Goal: Task Accomplishment & Management: Use online tool/utility

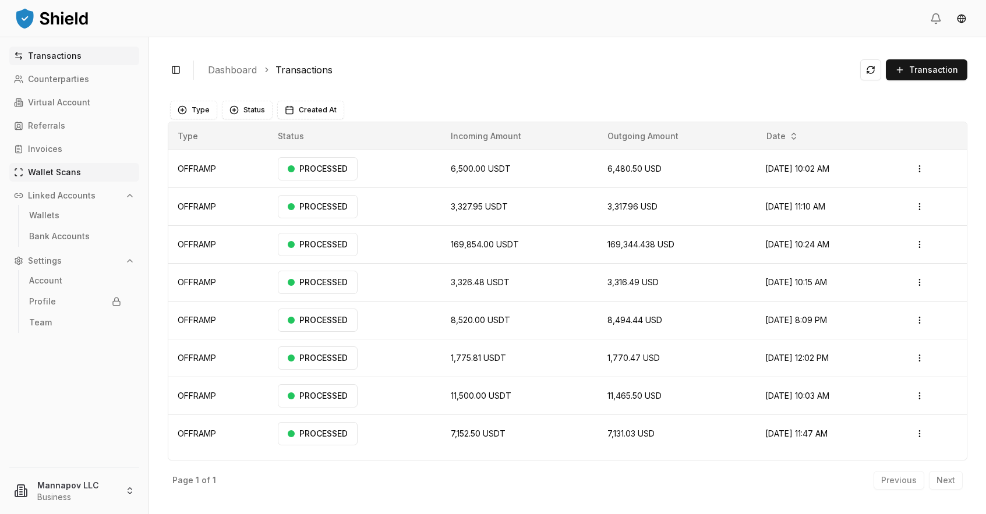
click at [56, 174] on p "Wallet Scans" at bounding box center [54, 172] width 53 height 8
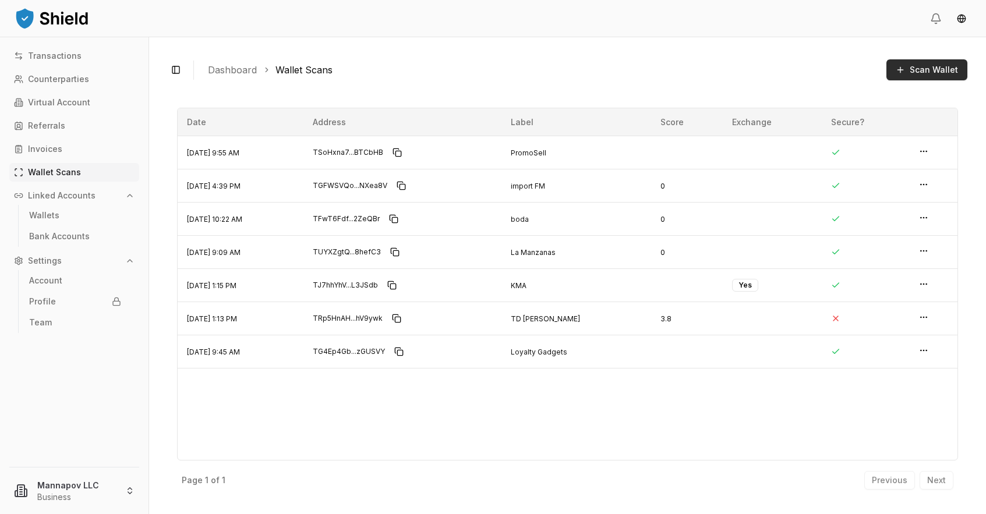
click at [930, 66] on span "Scan Wallet" at bounding box center [934, 70] width 48 height 12
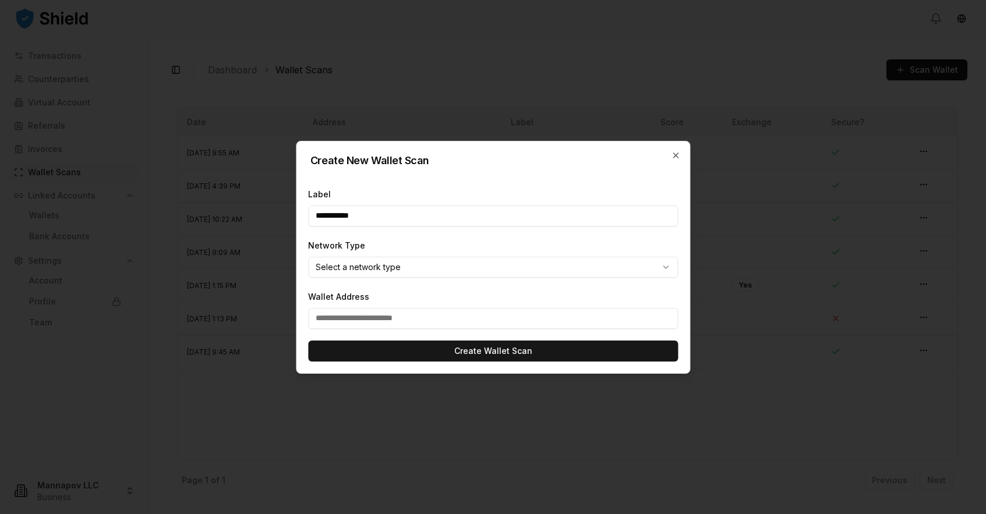
type input "**********"
click at [374, 270] on body "Transactions Counterparties Virtual Account Referrals Invoices Wallet Scans Lin…" at bounding box center [493, 257] width 986 height 514
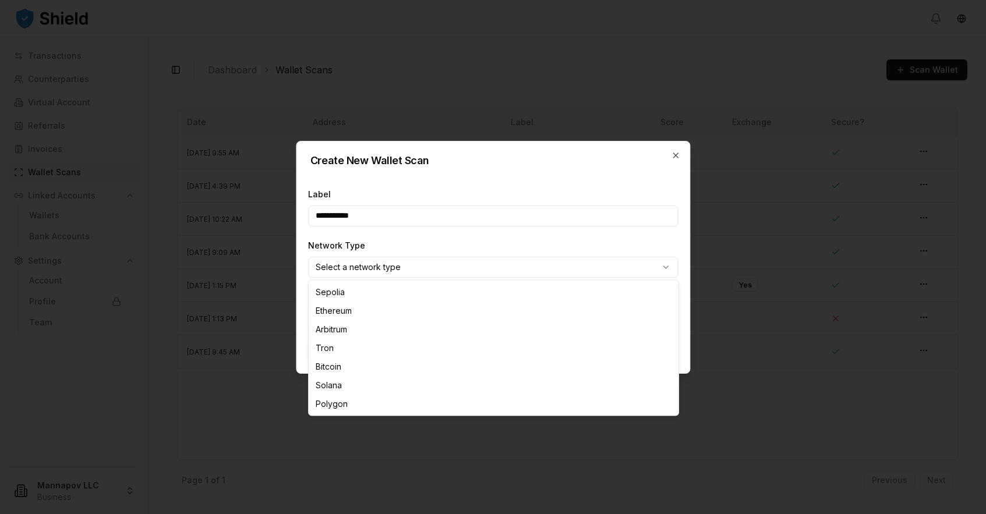
click at [374, 270] on div at bounding box center [493, 257] width 986 height 514
select select "****"
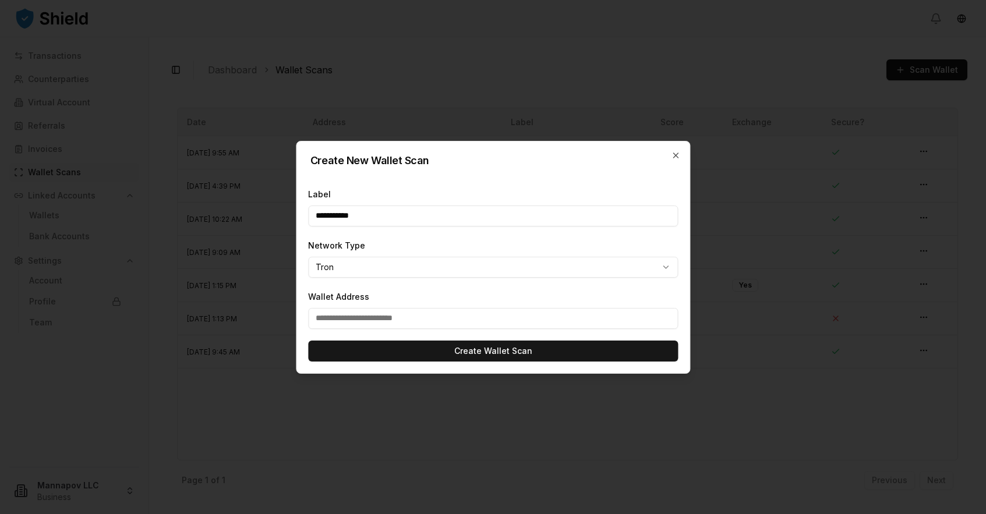
click at [353, 323] on input "Wallet Address" at bounding box center [493, 318] width 370 height 21
paste input "**********"
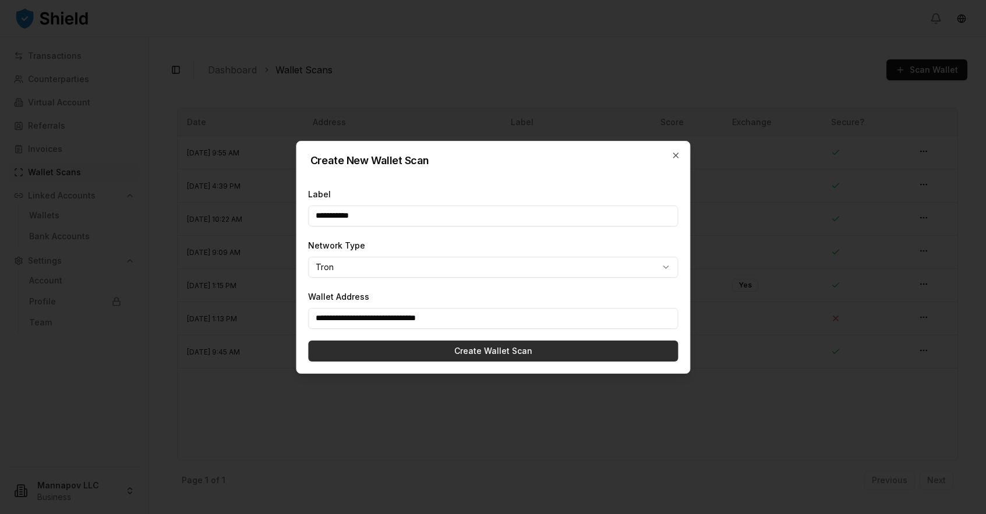
type input "**********"
click at [433, 349] on button "Create Wallet Scan" at bounding box center [493, 351] width 370 height 21
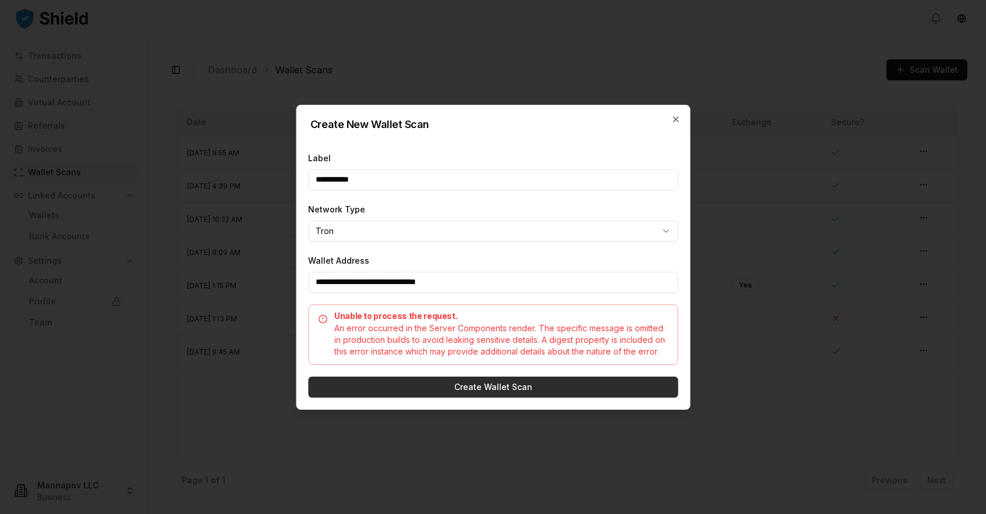
click at [470, 387] on button "Create Wallet Scan" at bounding box center [493, 387] width 370 height 21
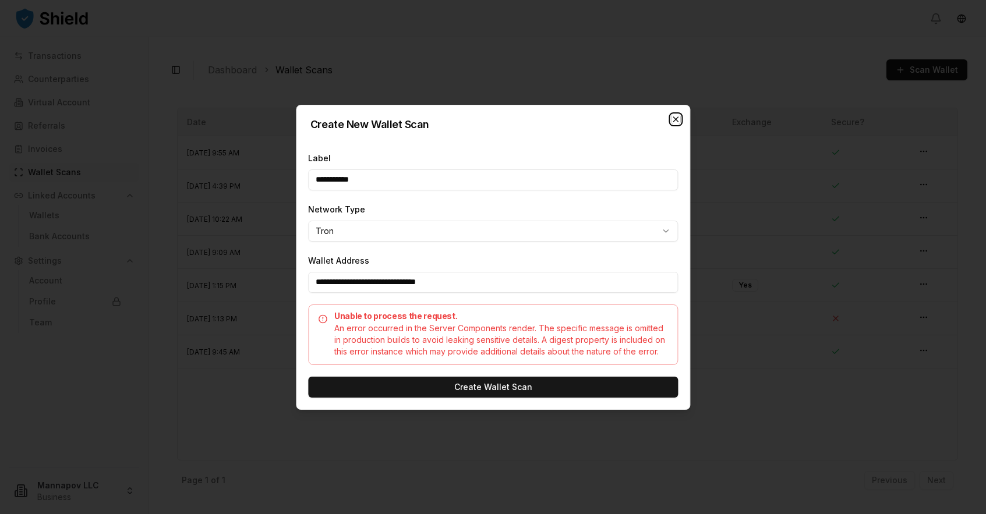
click at [676, 123] on icon "button" at bounding box center [675, 119] width 9 height 9
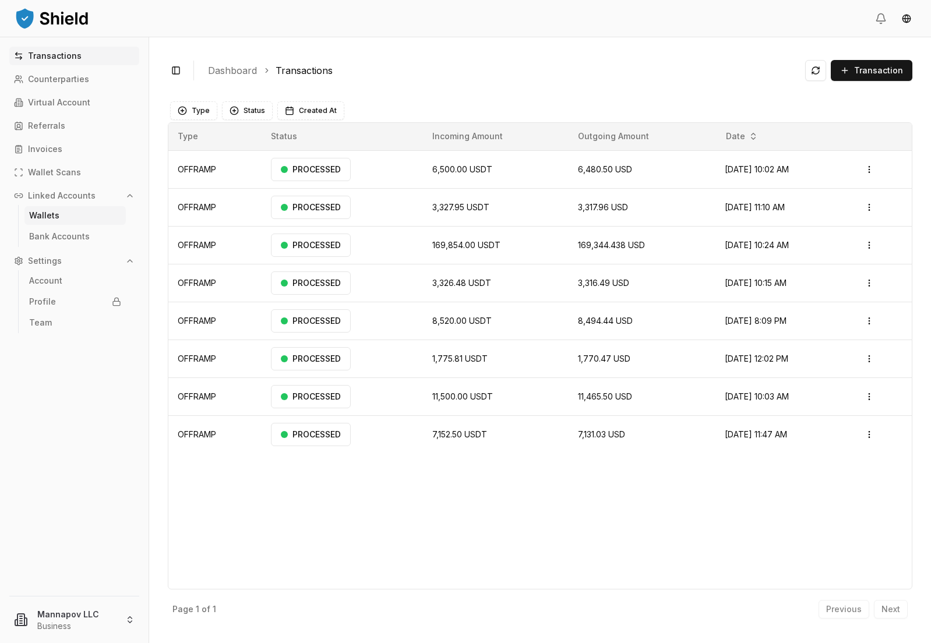
click at [45, 211] on p "Wallets" at bounding box center [44, 215] width 30 height 8
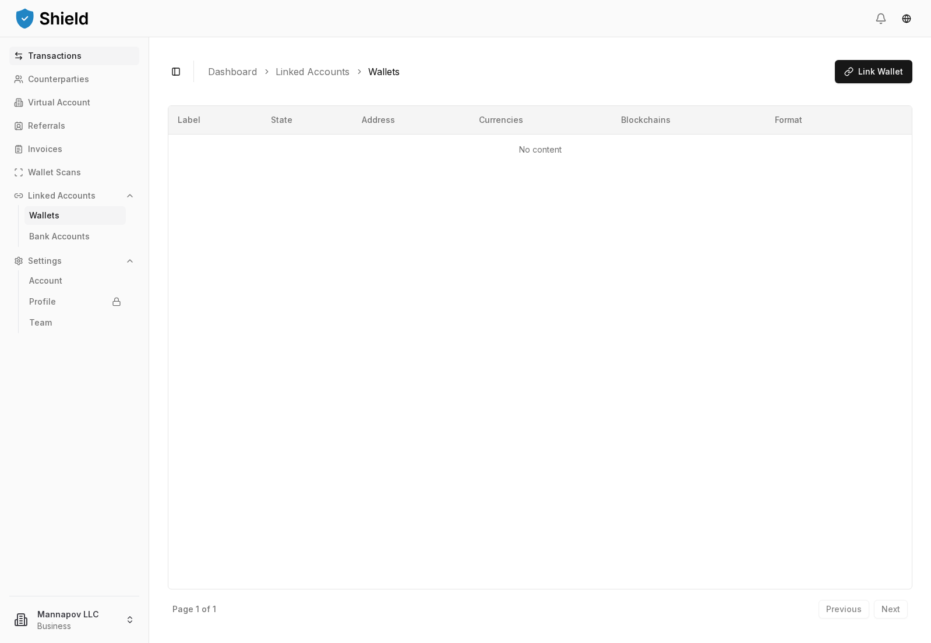
click at [50, 54] on p "Transactions" at bounding box center [55, 56] width 54 height 8
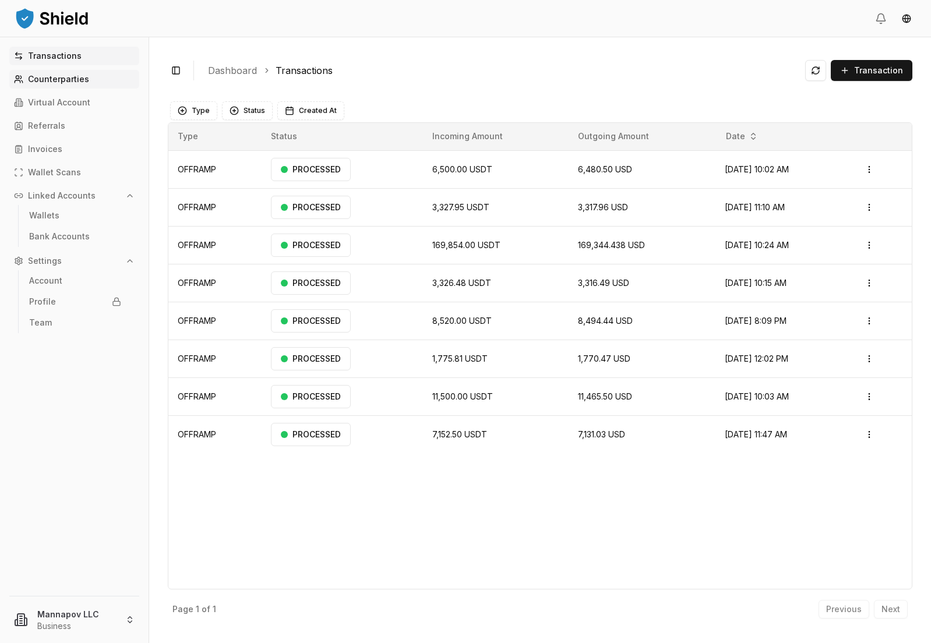
click at [50, 80] on p "Counterparties" at bounding box center [58, 79] width 61 height 8
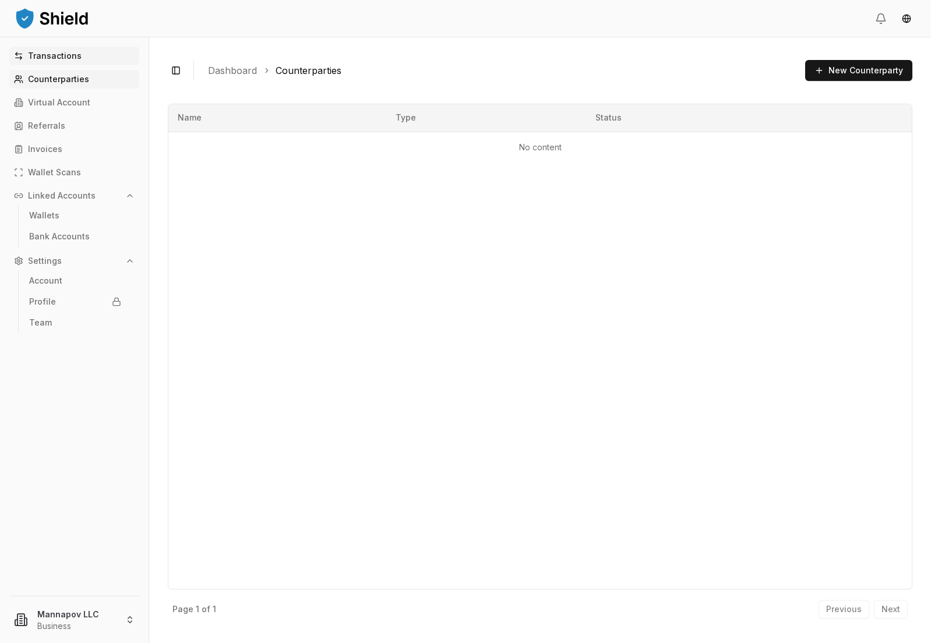
click at [56, 59] on p "Transactions" at bounding box center [55, 56] width 54 height 8
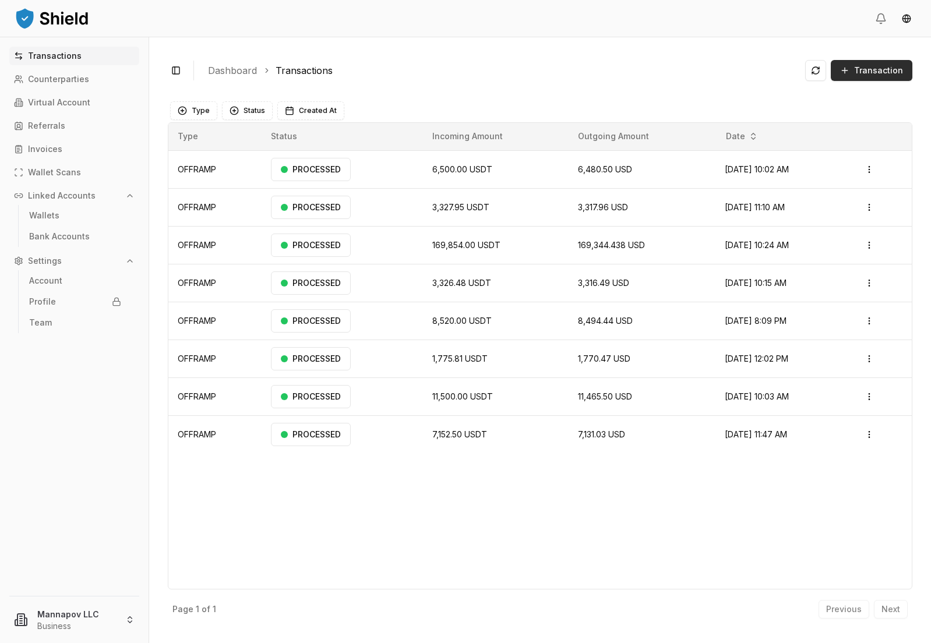
click at [870, 72] on span "Transaction" at bounding box center [878, 71] width 49 height 12
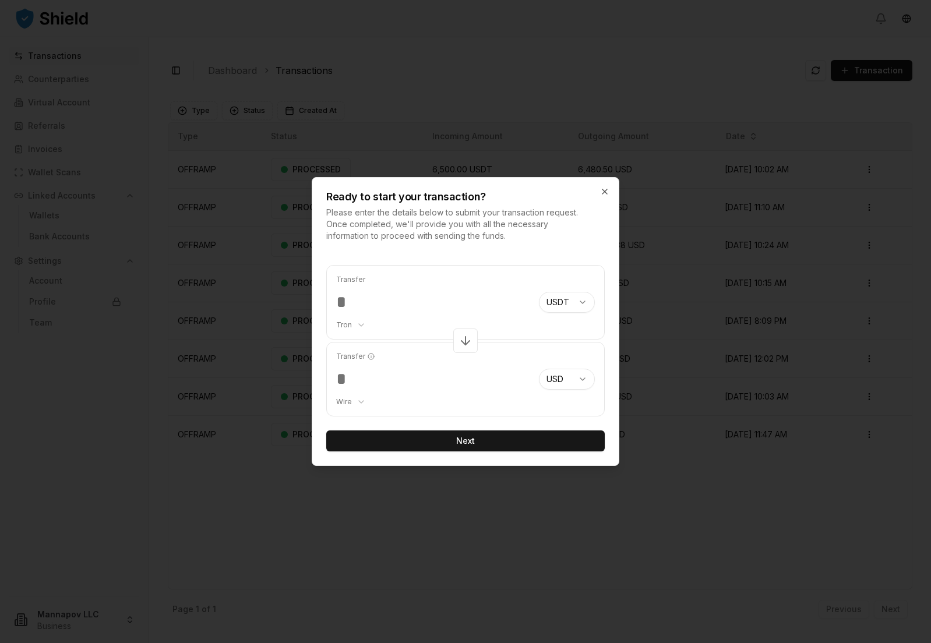
drag, startPoint x: 329, startPoint y: 302, endPoint x: 298, endPoint y: 300, distance: 31.5
click at [298, 301] on body "Transactions Counterparties Virtual Account Referrals Invoices Wallet Scans Lin…" at bounding box center [465, 321] width 931 height 643
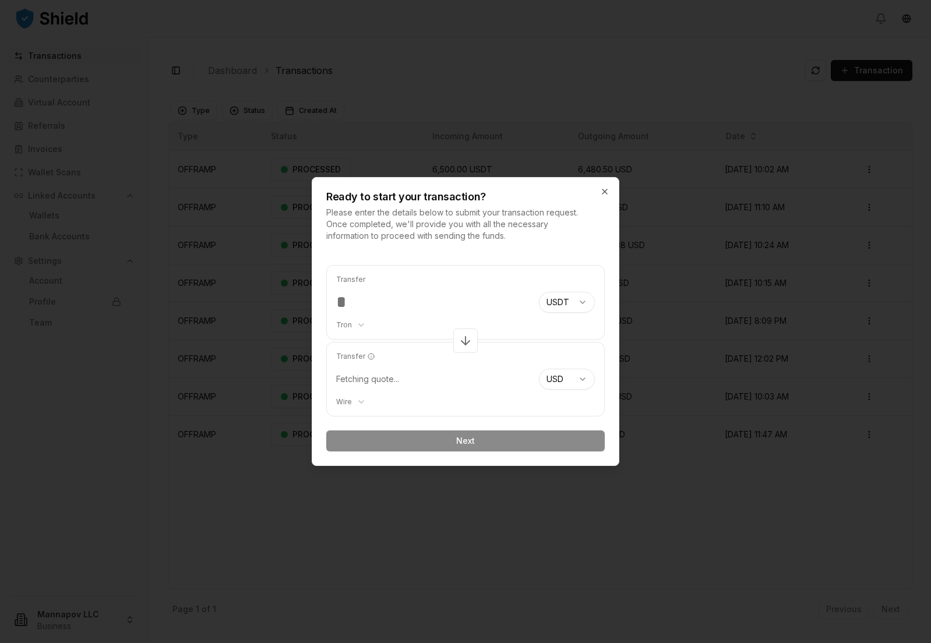
type input "****"
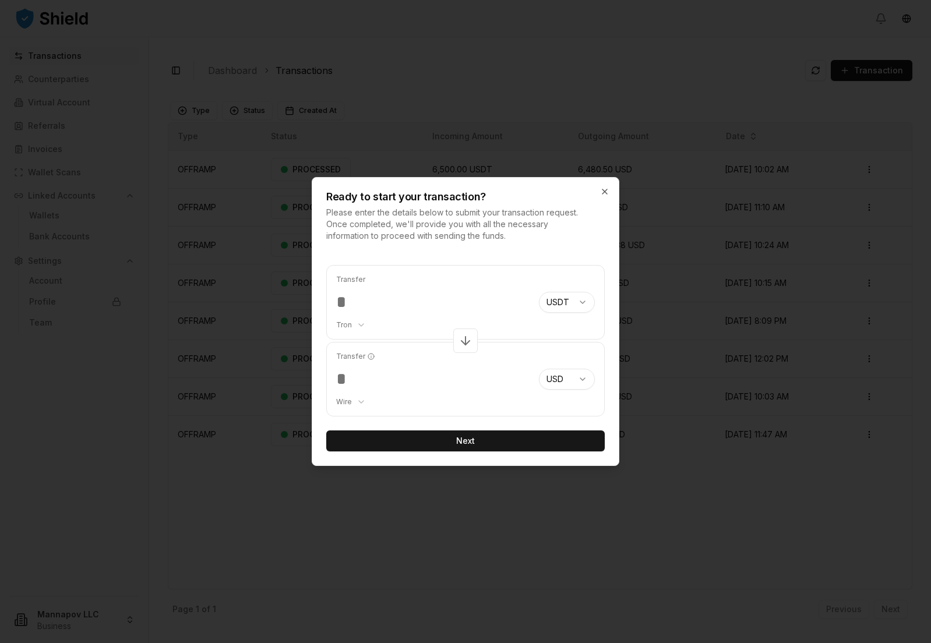
click at [381, 301] on input "****" at bounding box center [432, 302] width 193 height 21
type input "****"
click at [452, 443] on button "Next" at bounding box center [465, 440] width 278 height 21
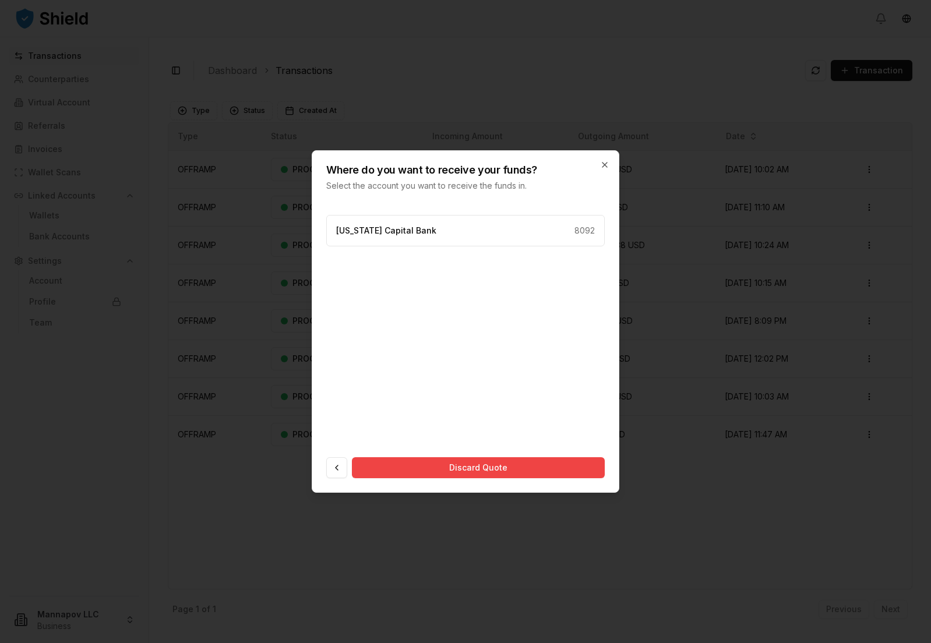
drag, startPoint x: 501, startPoint y: 222, endPoint x: 503, endPoint y: 270, distance: 48.4
click at [501, 222] on div "Texas Capital Bank 8092" at bounding box center [465, 230] width 278 height 31
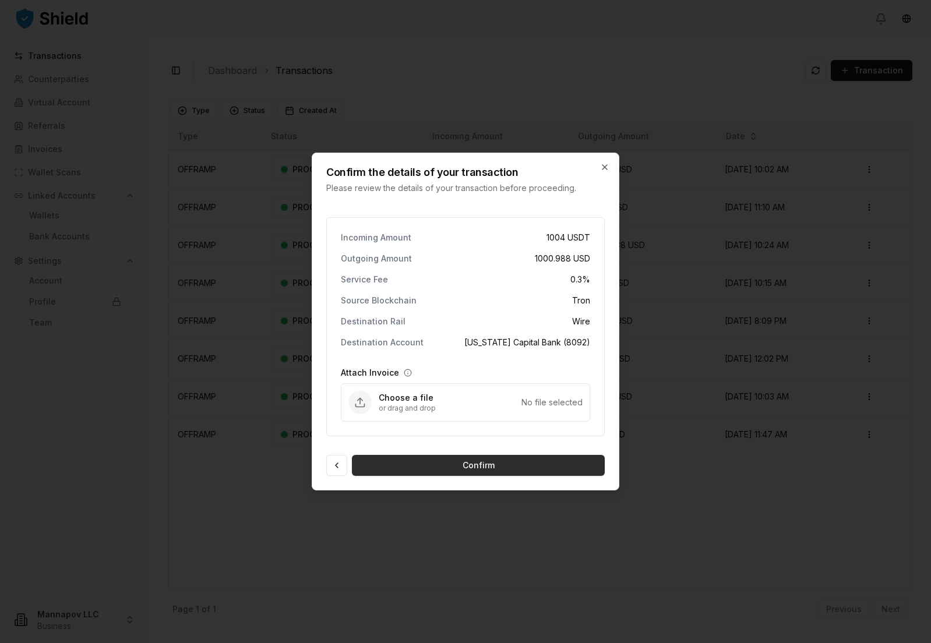
click at [474, 465] on button "Confirm" at bounding box center [478, 465] width 253 height 21
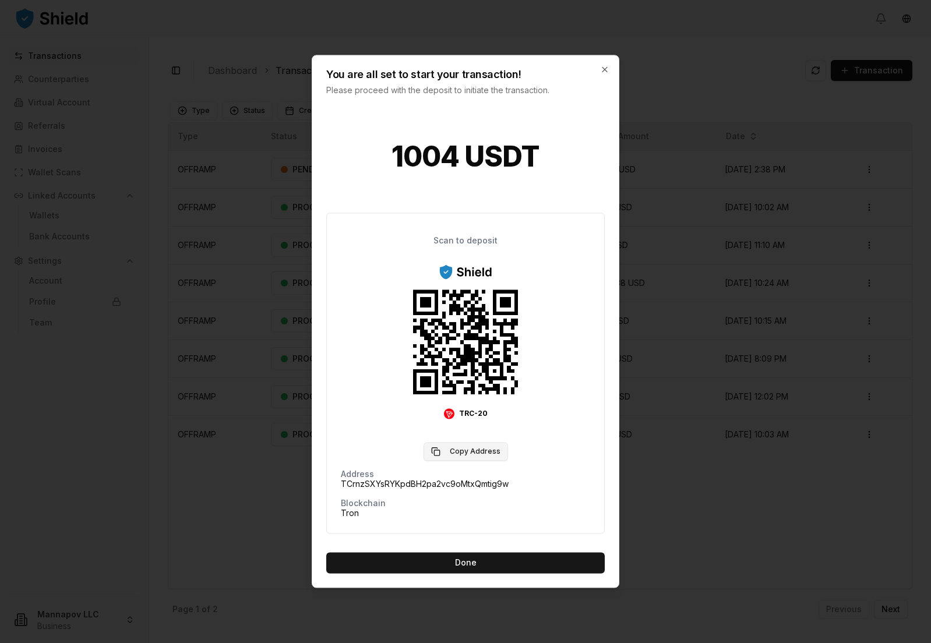
click at [454, 451] on button "Copy Address" at bounding box center [465, 452] width 84 height 19
click at [479, 563] on button "Done" at bounding box center [465, 563] width 278 height 21
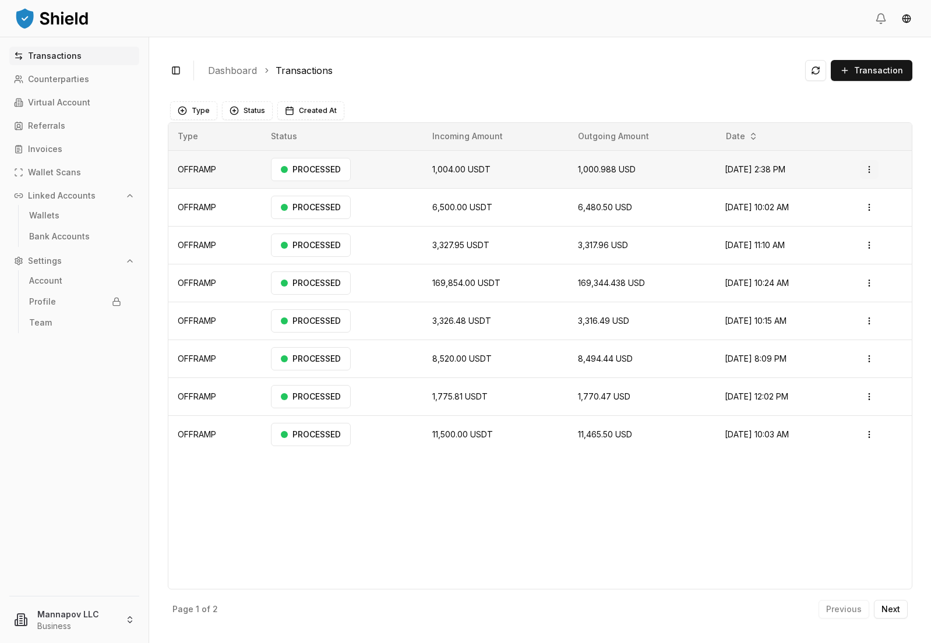
click at [870, 168] on html "Transactions Counterparties Virtual Account Referrals Invoices Wallet Scans Lin…" at bounding box center [465, 321] width 931 height 643
click at [820, 216] on p "View Details" at bounding box center [836, 215] width 43 height 7
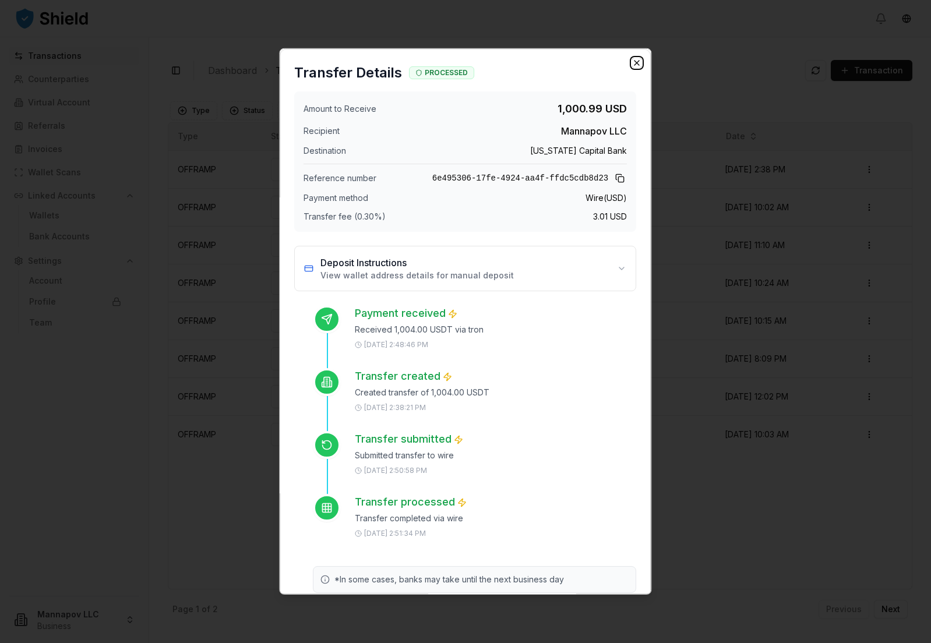
click at [637, 63] on icon "button" at bounding box center [637, 63] width 5 height 5
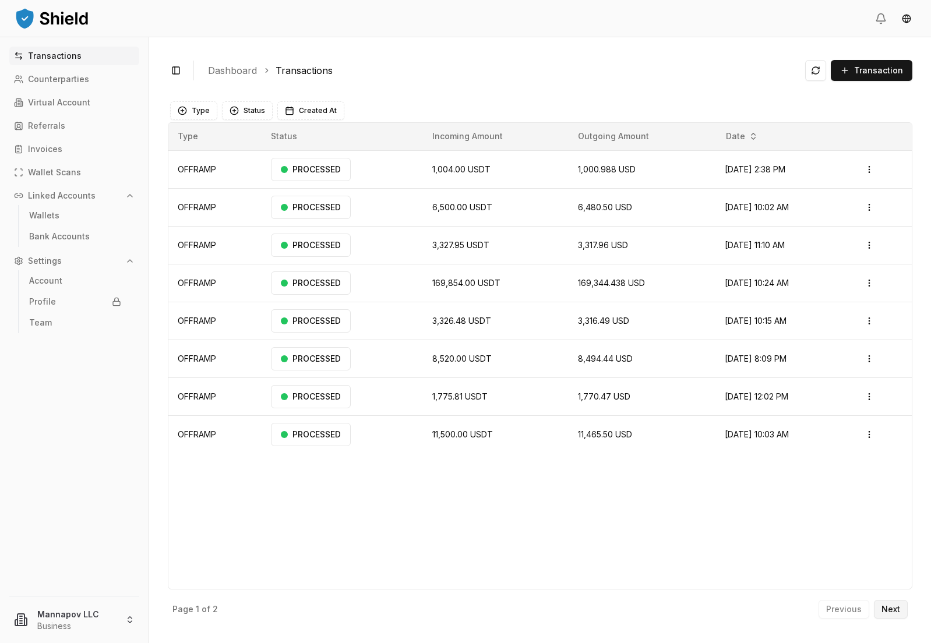
click at [895, 610] on p "Next" at bounding box center [890, 609] width 19 height 8
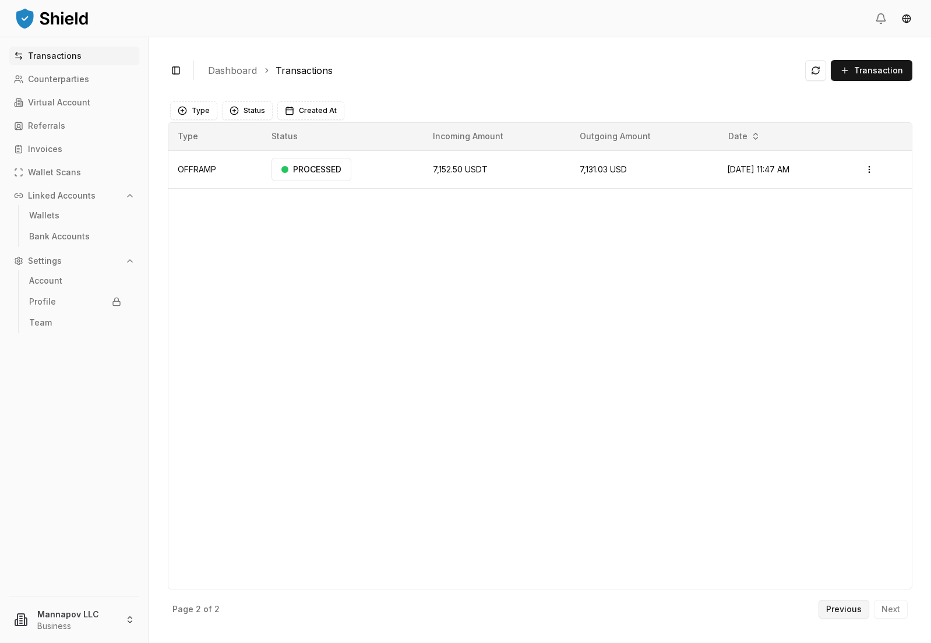
click at [846, 612] on p "Previous" at bounding box center [844, 609] width 36 height 8
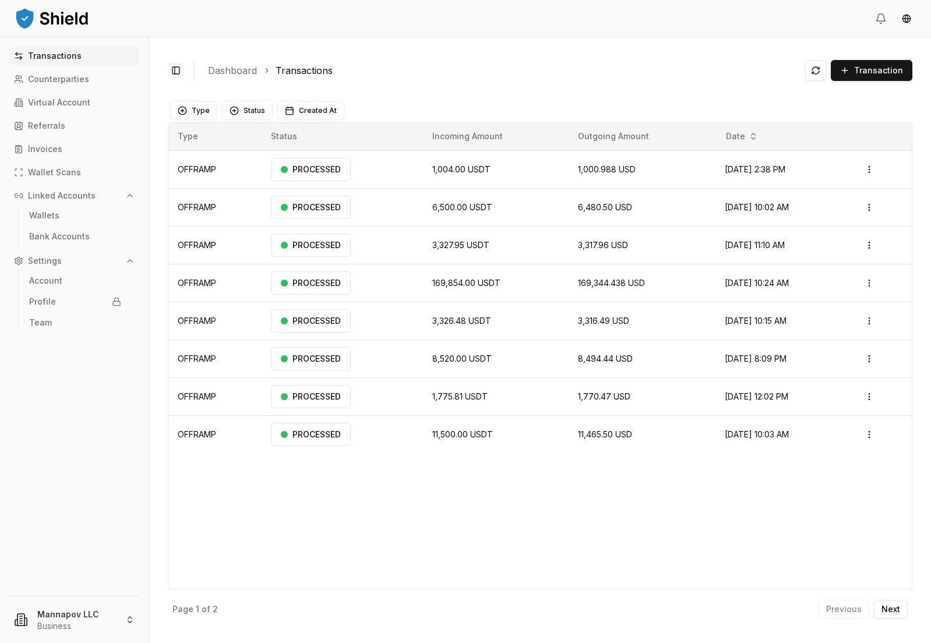
click at [173, 74] on button "Toggle Sidebar" at bounding box center [176, 70] width 16 height 16
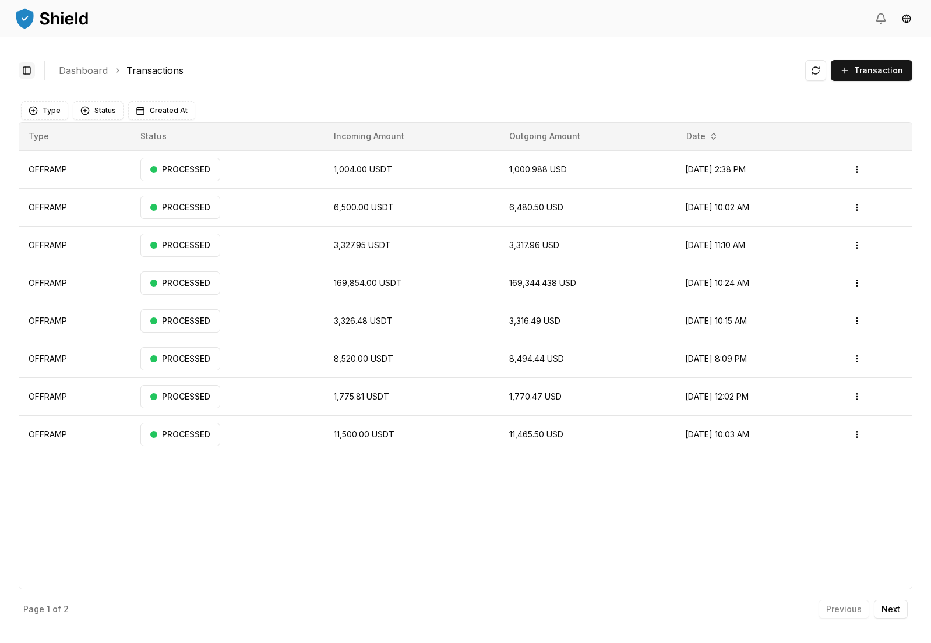
click at [26, 75] on button "Toggle Sidebar" at bounding box center [27, 70] width 16 height 16
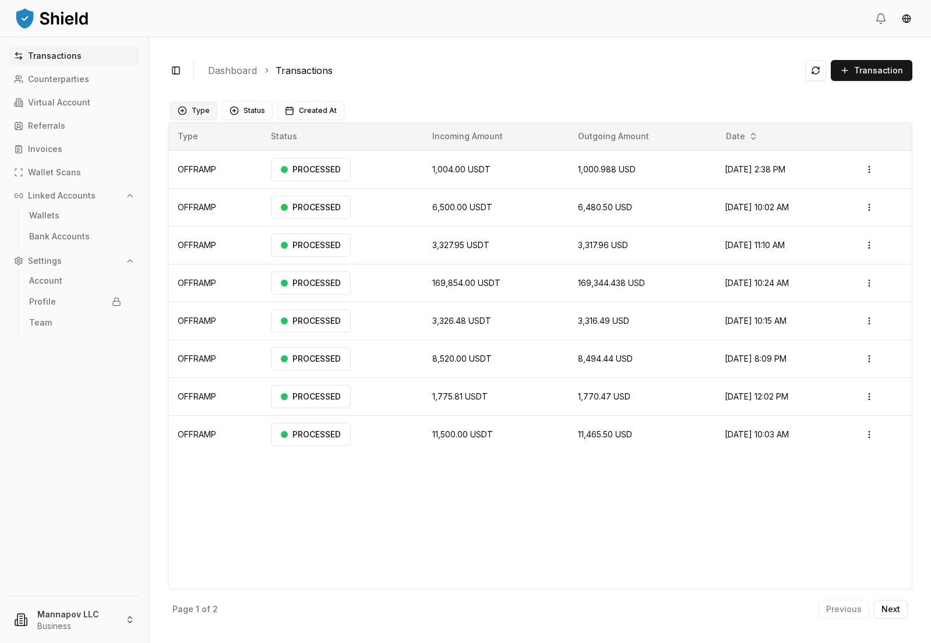
click at [193, 114] on button "Type" at bounding box center [193, 110] width 47 height 19
drag, startPoint x: 483, startPoint y: 80, endPoint x: 416, endPoint y: 83, distance: 67.1
click at [483, 80] on div "Toggle Sidebar Dashboard Transactions Transaction" at bounding box center [540, 70] width 744 height 29
click at [249, 111] on button "Status" at bounding box center [247, 110] width 51 height 19
click at [481, 82] on div "Toggle Sidebar Dashboard Transactions Transaction" at bounding box center [540, 70] width 744 height 29
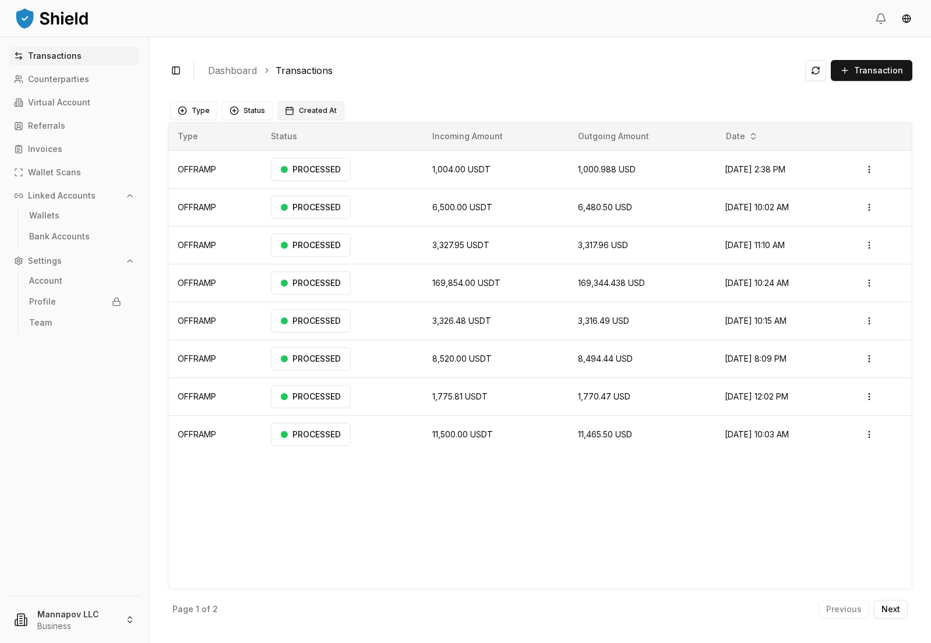
click at [312, 108] on span "Created At" at bounding box center [318, 110] width 38 height 9
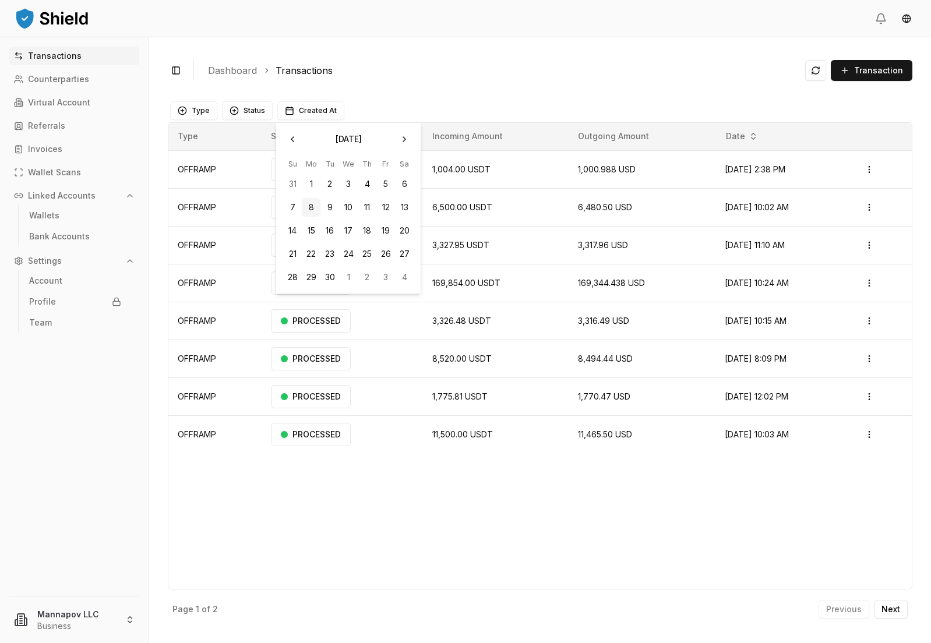
click at [463, 89] on div "Toggle Sidebar Dashboard Transactions Transaction OFFRAMP 1,004.00 USDT 1,000.9…" at bounding box center [540, 340] width 782 height 606
